Goal: Task Accomplishment & Management: Manage account settings

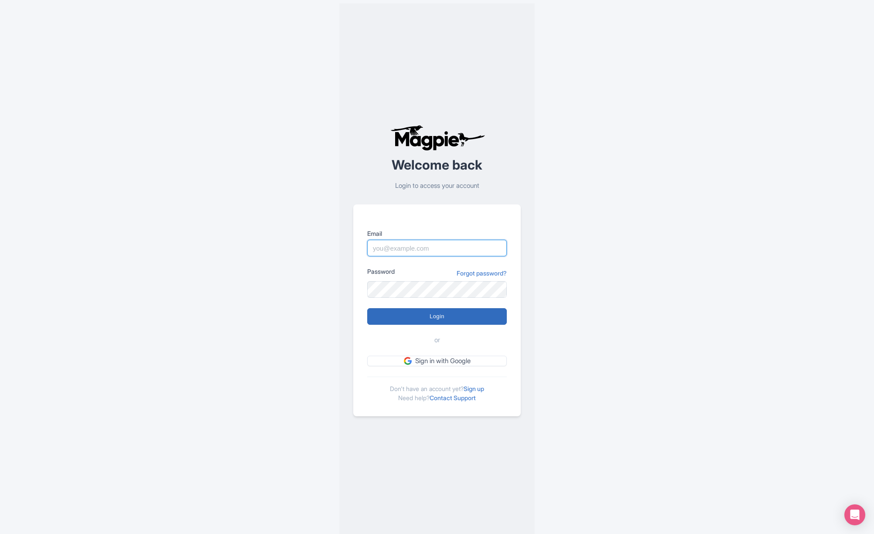
type input "[PERSON_NAME][EMAIL_ADDRESS][DOMAIN_NAME]"
click at [437, 318] on input "Login" at bounding box center [437, 316] width 140 height 17
type input "Logging in..."
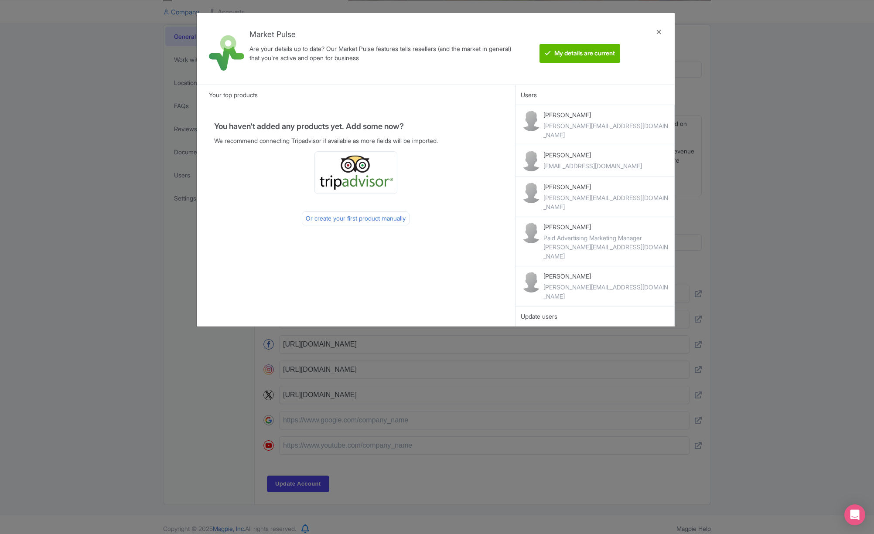
scroll to position [186, 0]
type trix-editor "<div>We have one mission….we work with you and your team to design, deploy and …"
click at [549, 312] on div "Update users" at bounding box center [595, 317] width 149 height 10
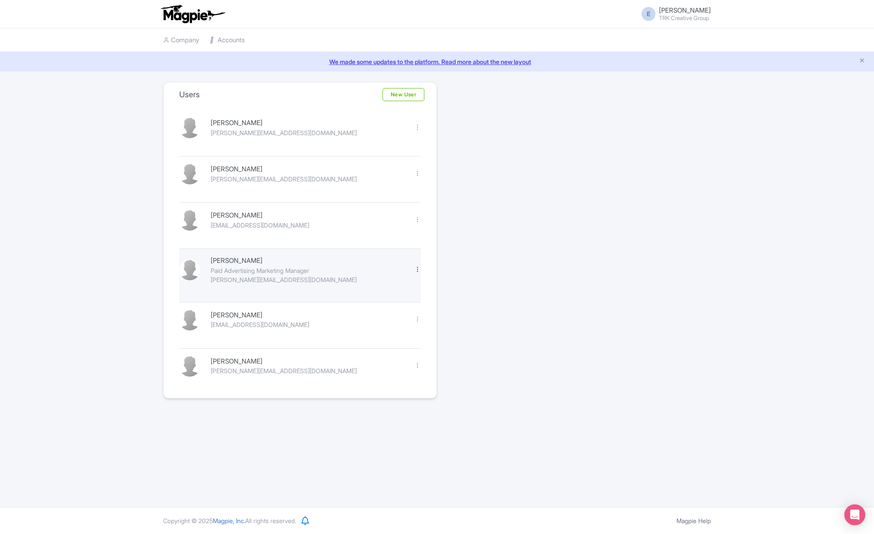
click at [416, 270] on div at bounding box center [417, 269] width 7 height 7
click at [371, 298] on link "Delete" at bounding box center [379, 298] width 83 height 14
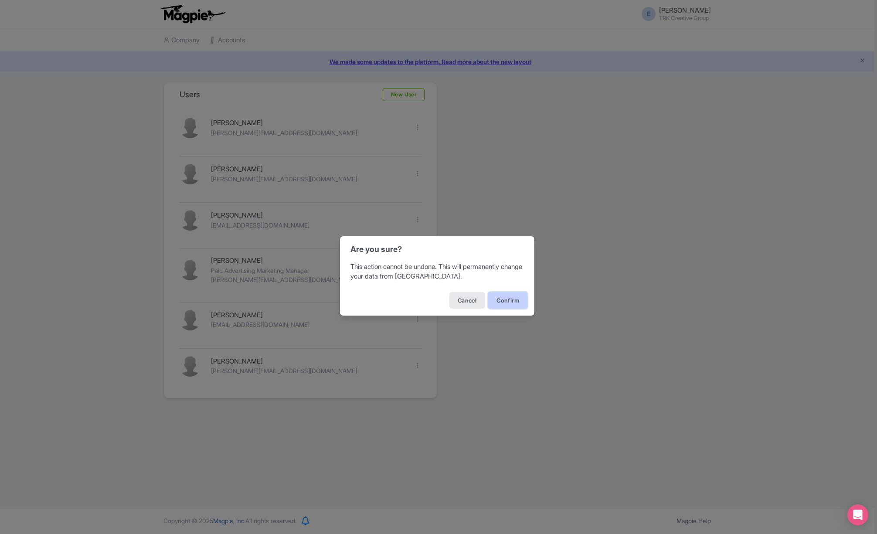
click at [513, 300] on button "Confirm" at bounding box center [507, 300] width 39 height 17
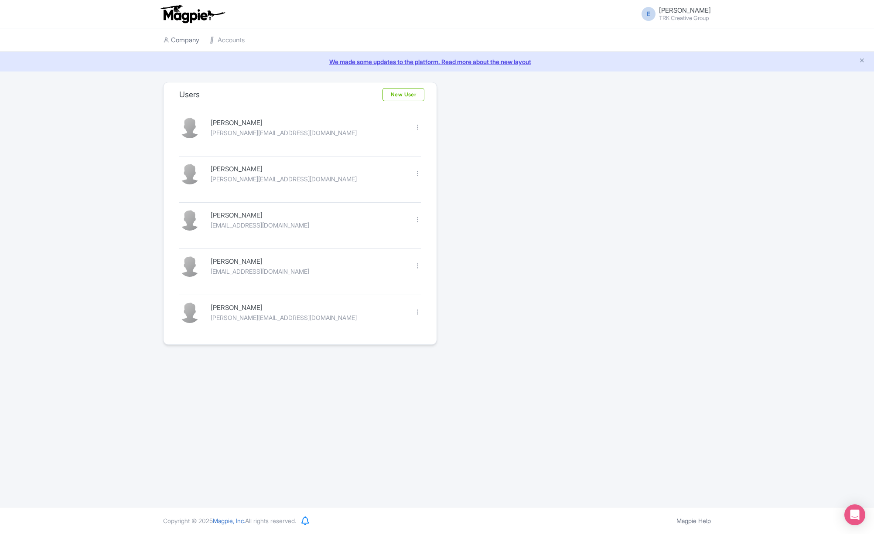
click at [188, 40] on link "Company" at bounding box center [181, 40] width 36 height 24
